Goal: Navigation & Orientation: Find specific page/section

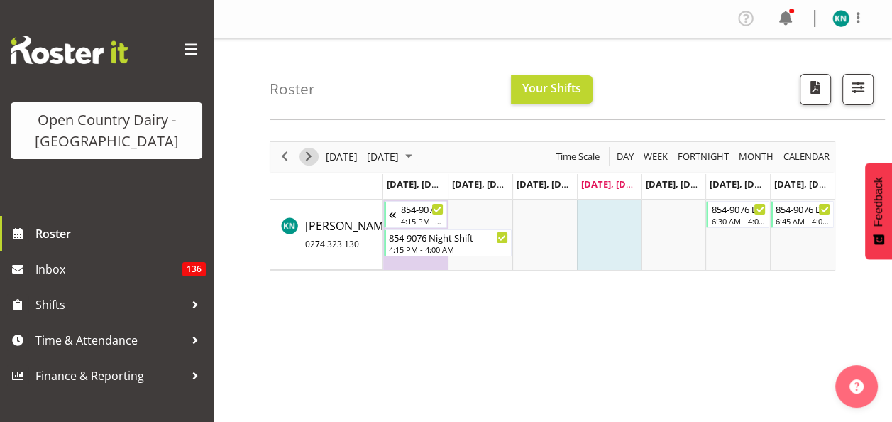
click at [307, 158] on span "Next" at bounding box center [308, 157] width 17 height 18
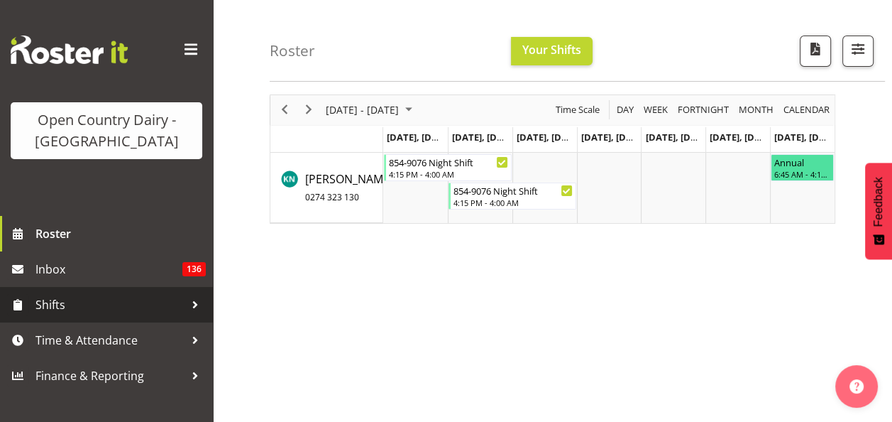
scroll to position [71, 0]
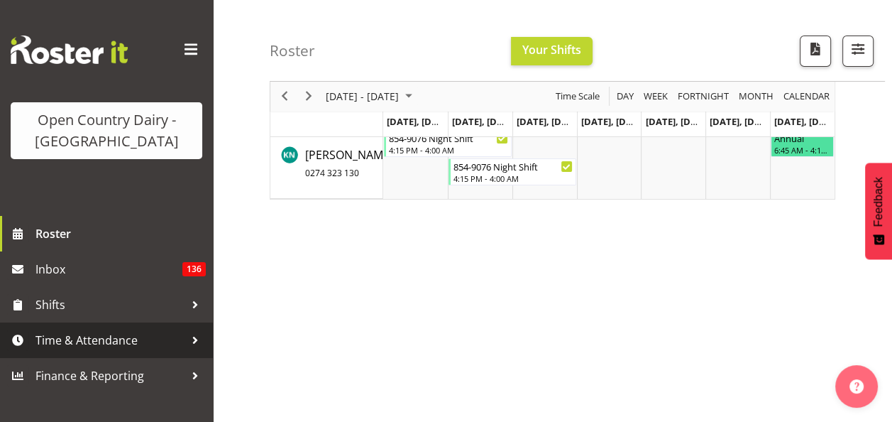
click at [114, 340] on span "Time & Attendance" at bounding box center [109, 339] width 149 height 21
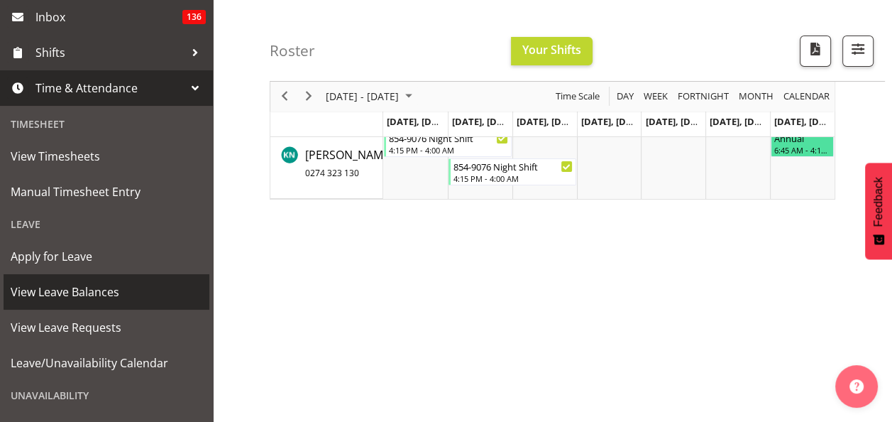
scroll to position [284, 0]
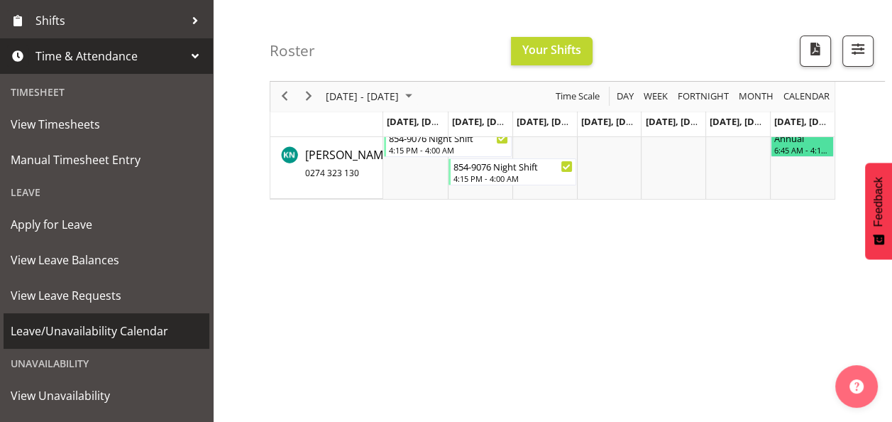
click at [119, 333] on span "Leave/Unavailability Calendar" at bounding box center [107, 330] width 192 height 21
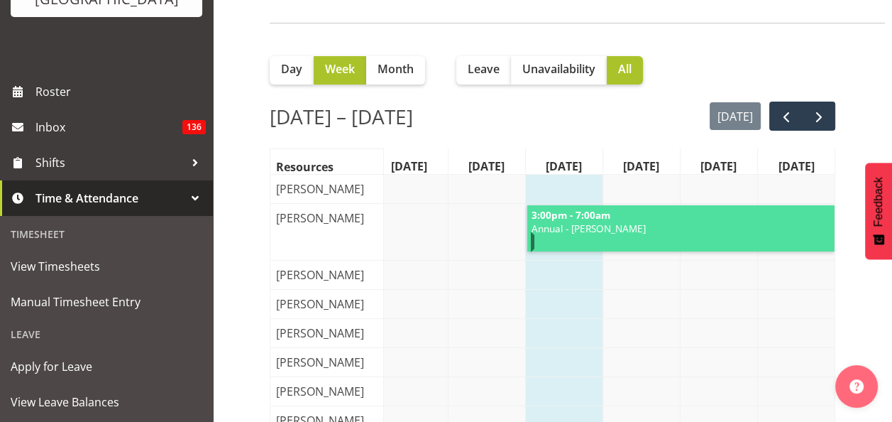
scroll to position [94, 0]
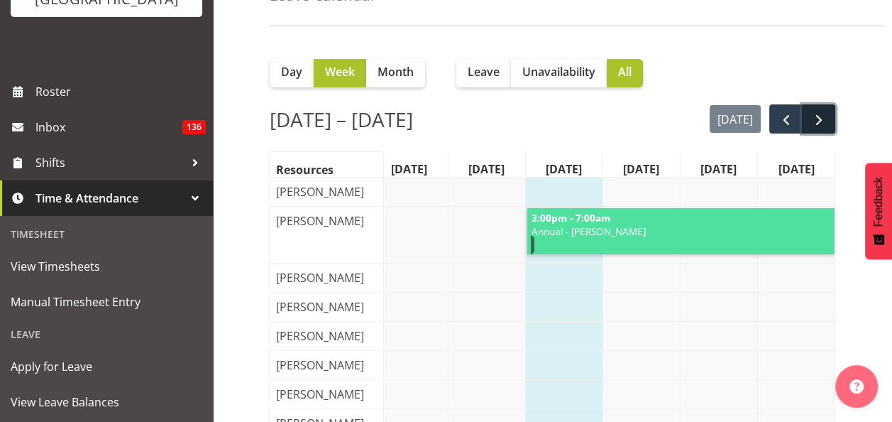
click at [823, 122] on span "next" at bounding box center [819, 119] width 17 height 17
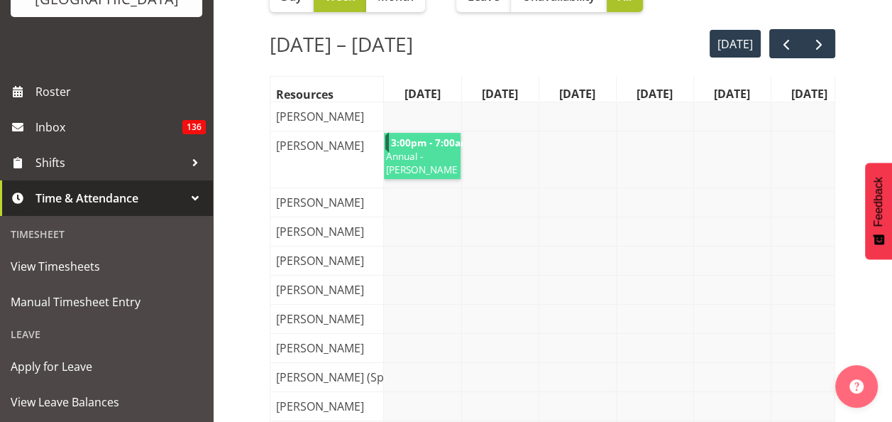
scroll to position [143, 0]
